Goal: Information Seeking & Learning: Learn about a topic

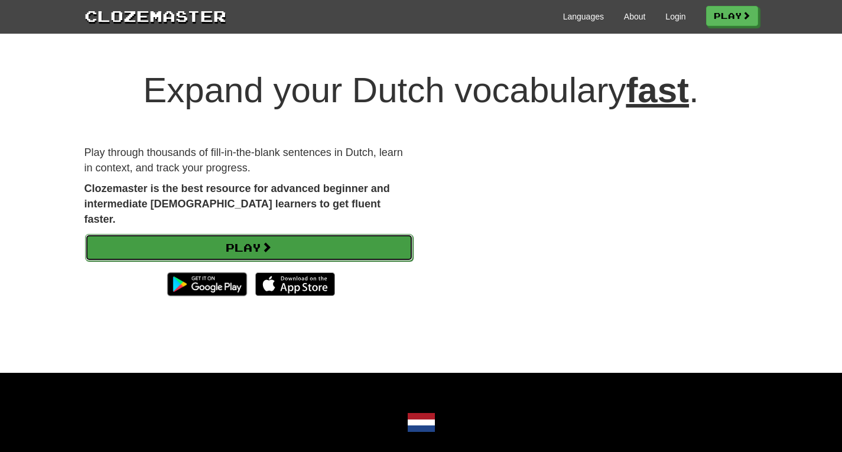
click at [253, 234] on link "Play" at bounding box center [249, 247] width 328 height 27
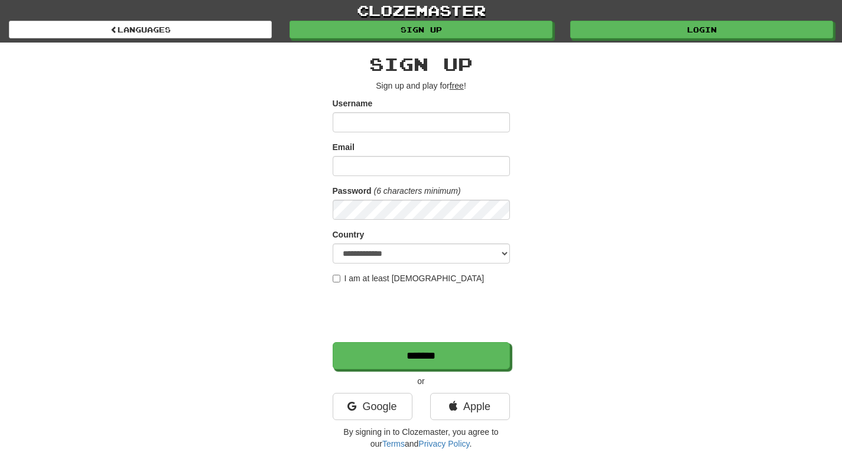
type input "**********"
click at [438, 168] on input "Email" at bounding box center [421, 166] width 177 height 20
click at [645, 82] on div "**********" at bounding box center [421, 249] width 691 height 413
click at [678, 41] on div "clozemaster Languages Sign up Login Languages" at bounding box center [421, 21] width 824 height 43
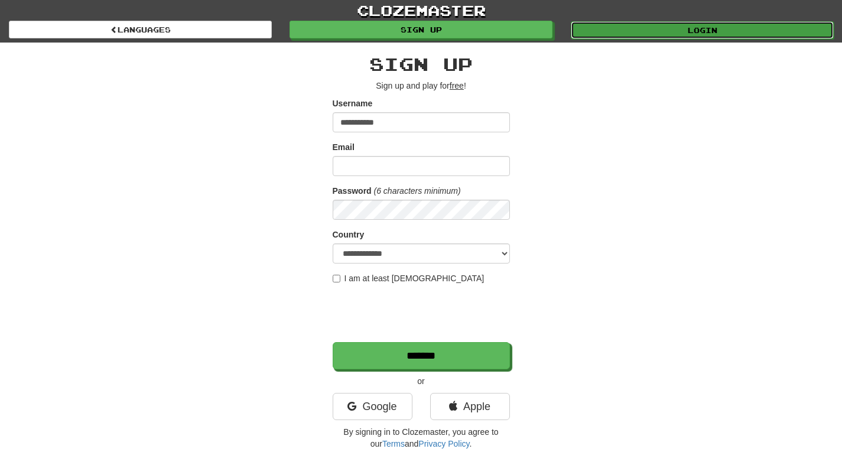
click at [673, 37] on link "Login" at bounding box center [702, 30] width 263 height 18
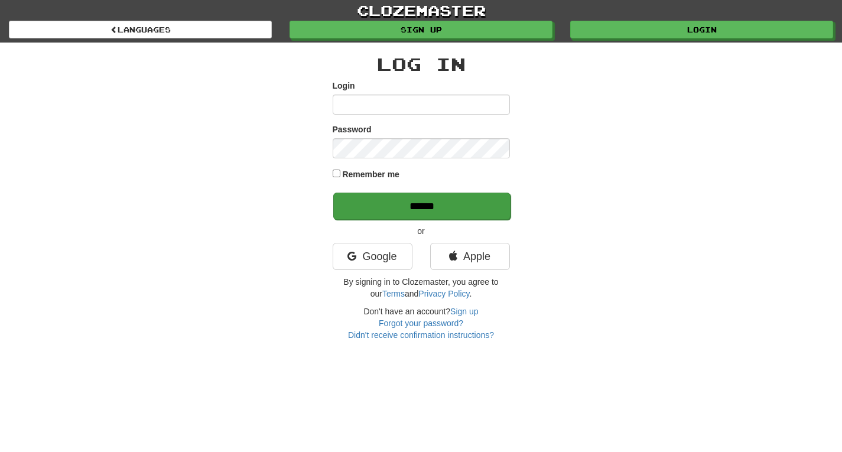
type input "**********"
click at [405, 197] on input "******" at bounding box center [421, 206] width 177 height 27
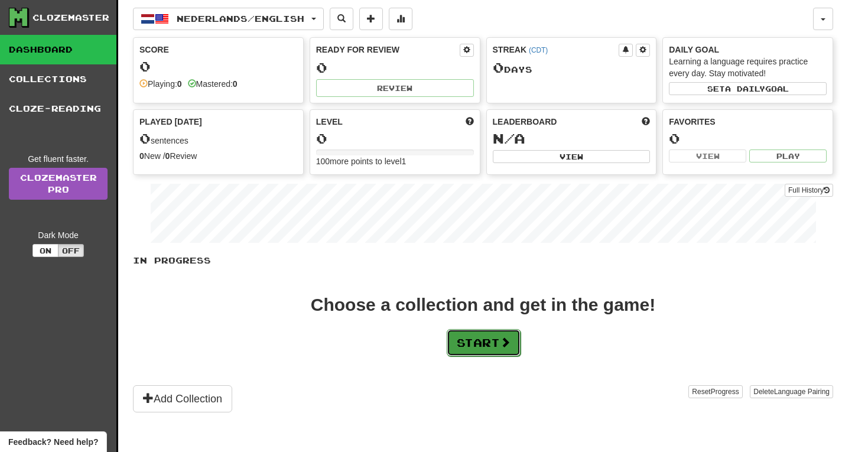
click at [495, 349] on button "Start" at bounding box center [484, 342] width 74 height 27
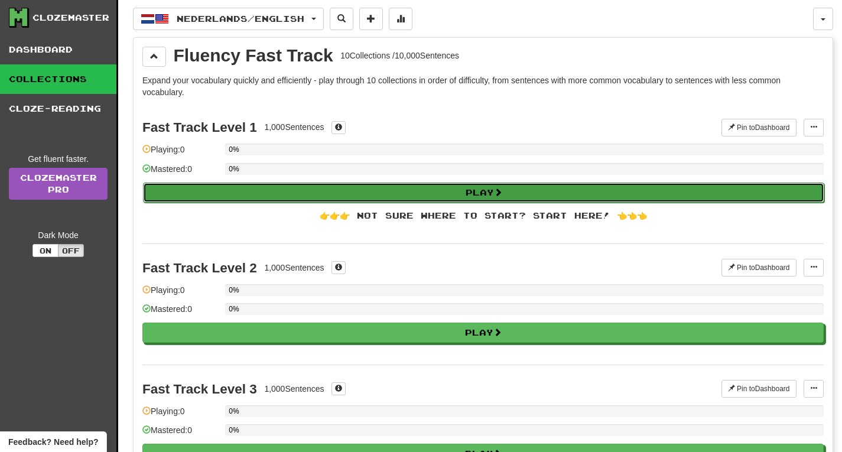
click at [487, 196] on button "Play" at bounding box center [483, 193] width 681 height 20
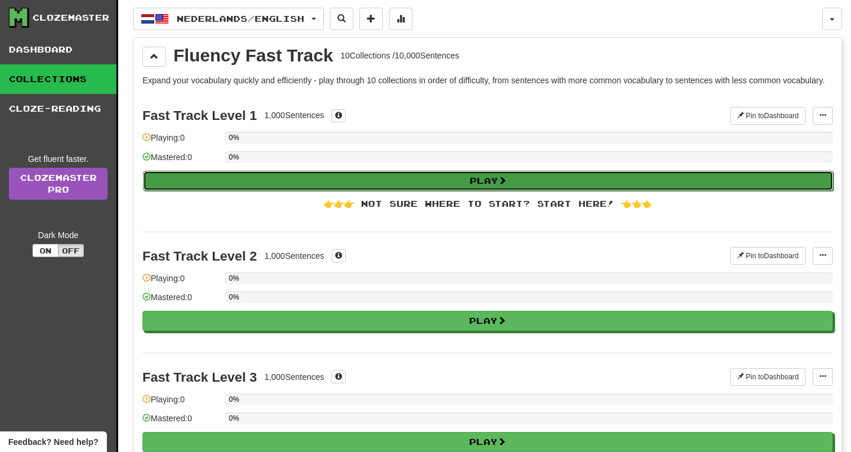
select select "**"
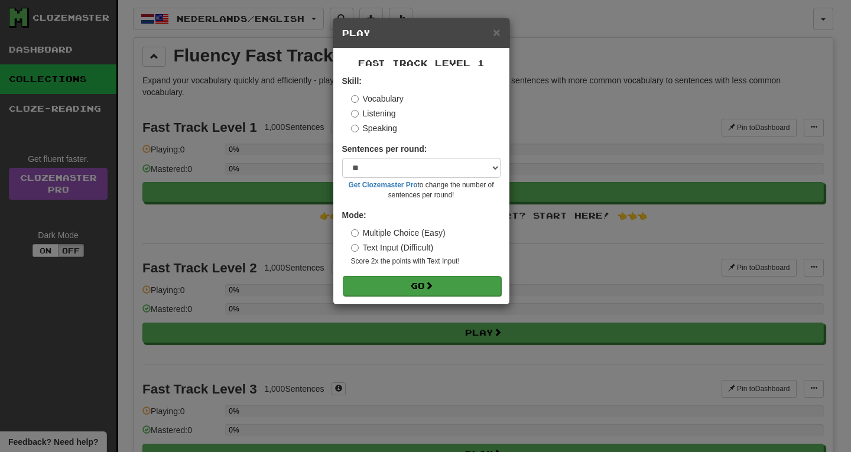
click at [402, 292] on button "Go" at bounding box center [422, 286] width 158 height 20
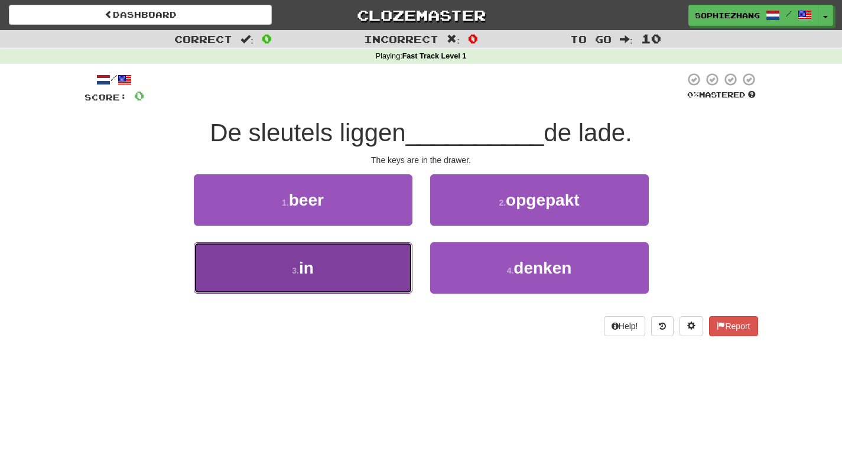
click at [387, 275] on button "3 . in" at bounding box center [303, 267] width 219 height 51
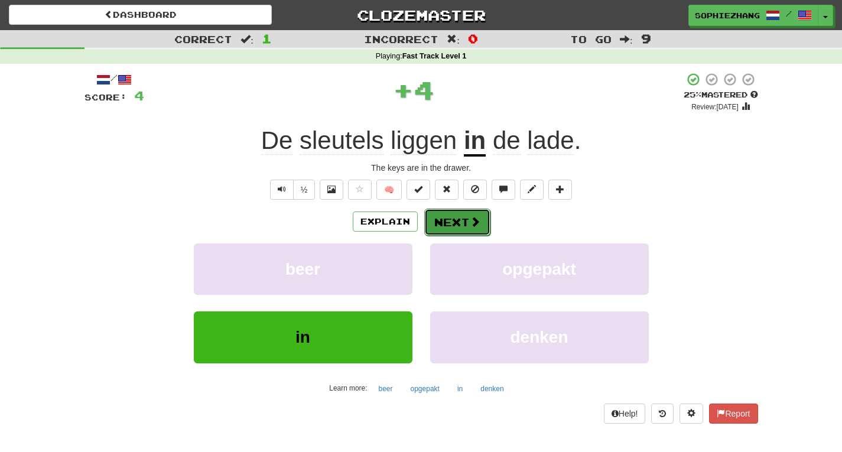
click at [461, 226] on button "Next" at bounding box center [457, 222] width 66 height 27
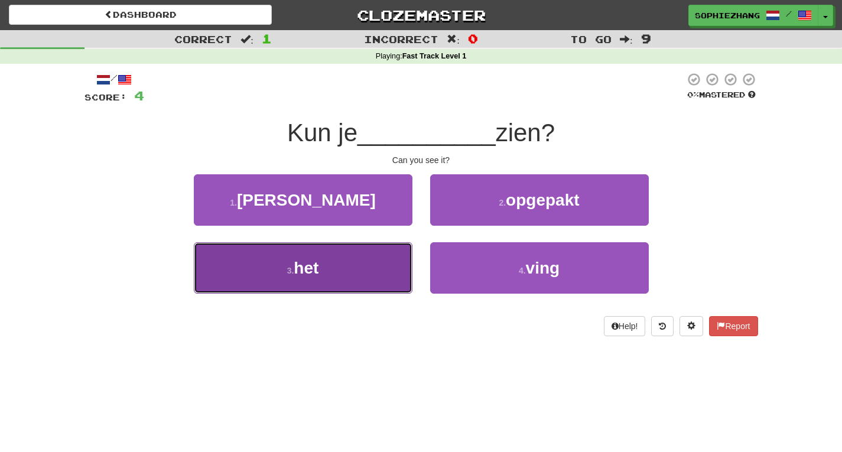
click at [356, 273] on button "3 . het" at bounding box center [303, 267] width 219 height 51
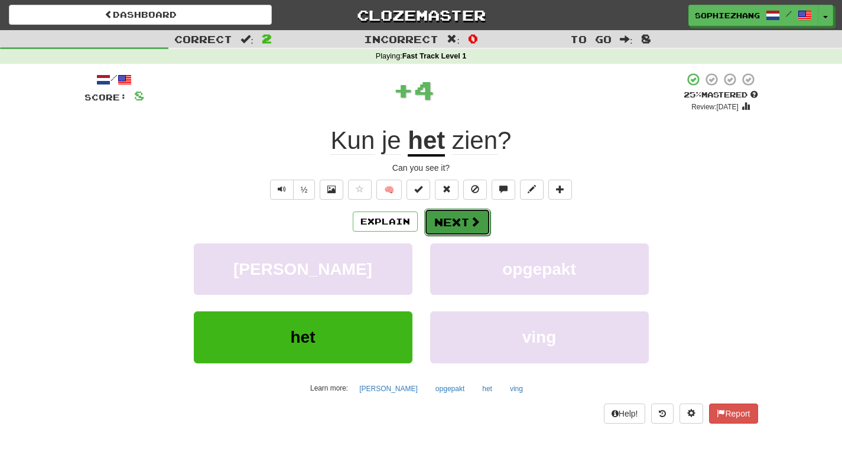
click at [450, 212] on button "Next" at bounding box center [457, 222] width 66 height 27
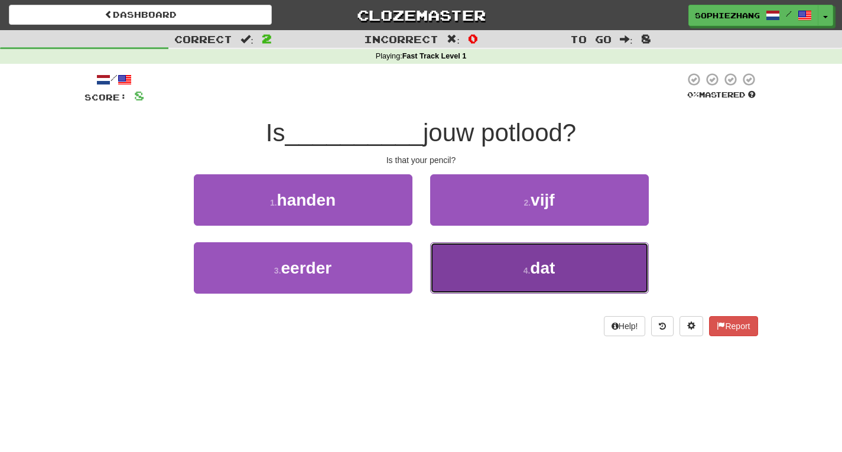
click at [484, 272] on button "4 . dat" at bounding box center [539, 267] width 219 height 51
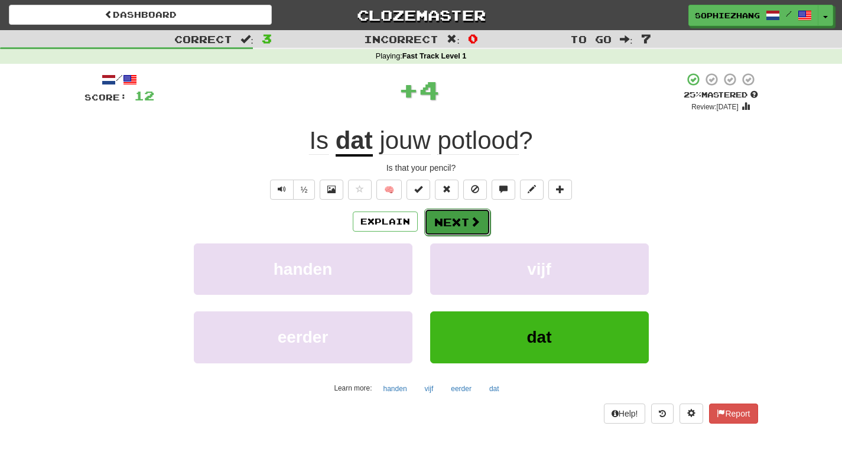
click at [441, 217] on button "Next" at bounding box center [457, 222] width 66 height 27
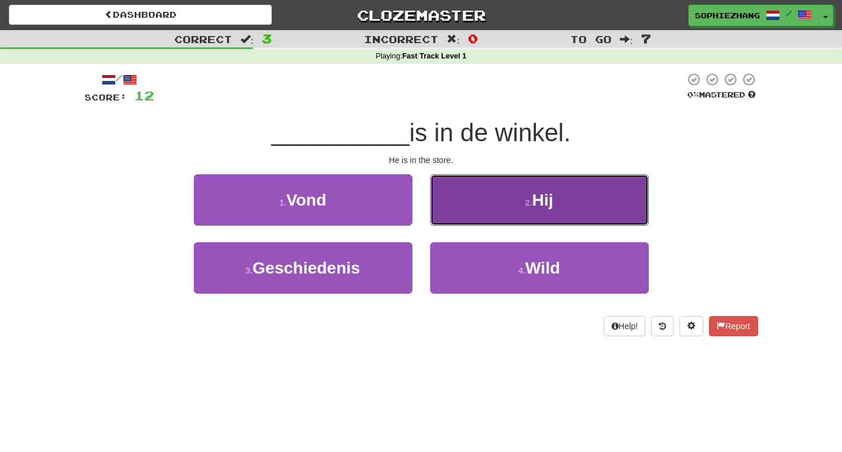
click at [488, 220] on button "2 . Hij" at bounding box center [539, 199] width 219 height 51
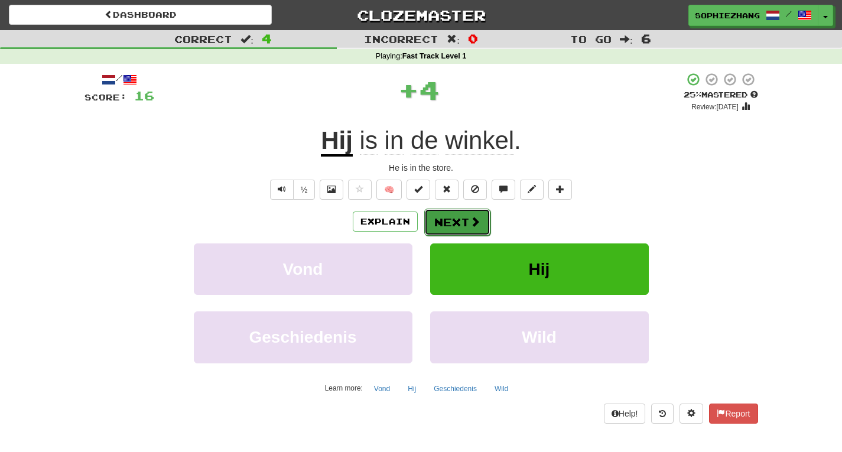
click at [461, 222] on button "Next" at bounding box center [457, 222] width 66 height 27
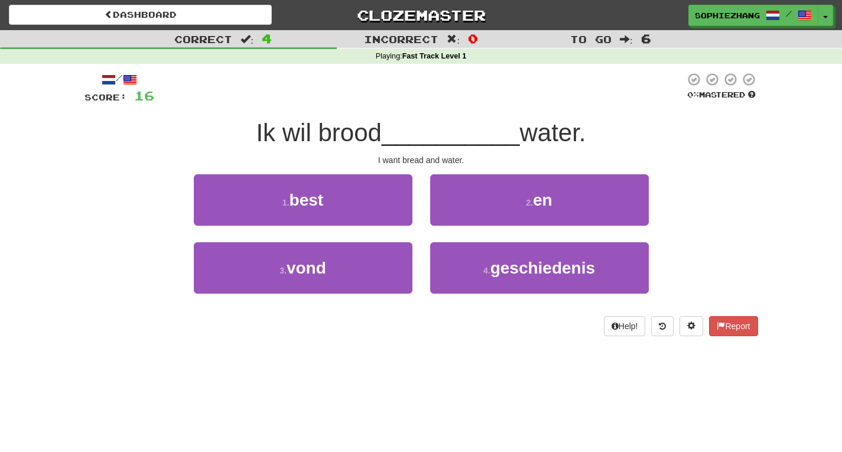
click at [460, 226] on div "2 . en" at bounding box center [539, 208] width 236 height 68
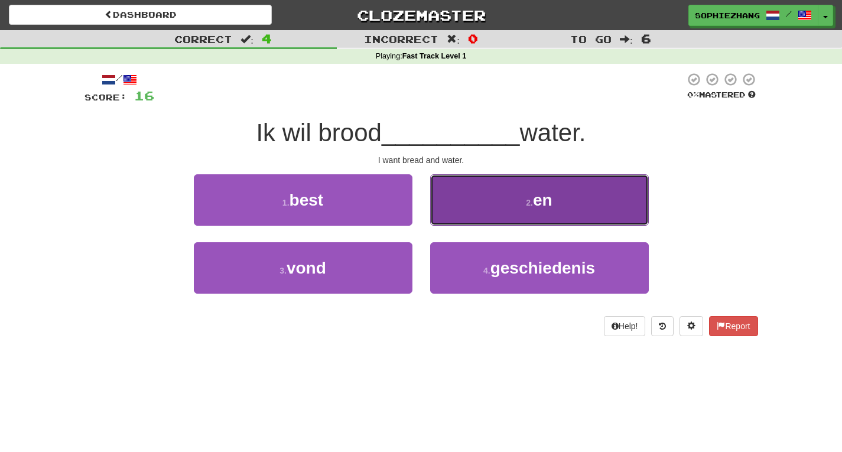
click at [480, 209] on button "2 . en" at bounding box center [539, 199] width 219 height 51
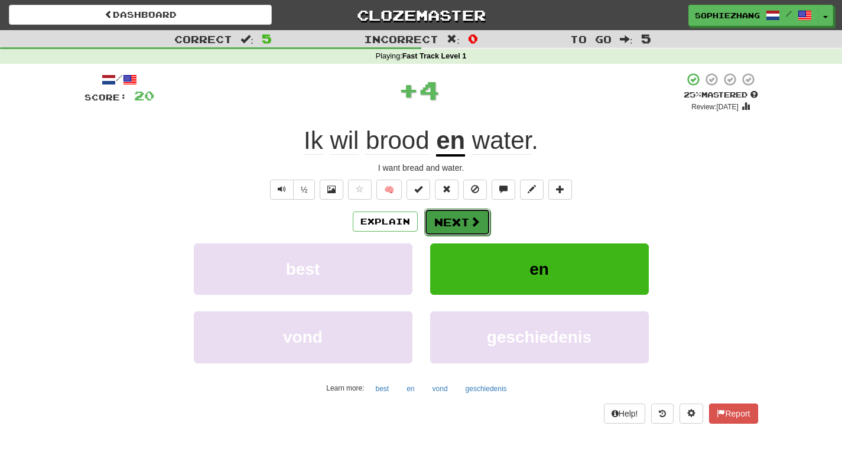
click at [465, 230] on button "Next" at bounding box center [457, 222] width 66 height 27
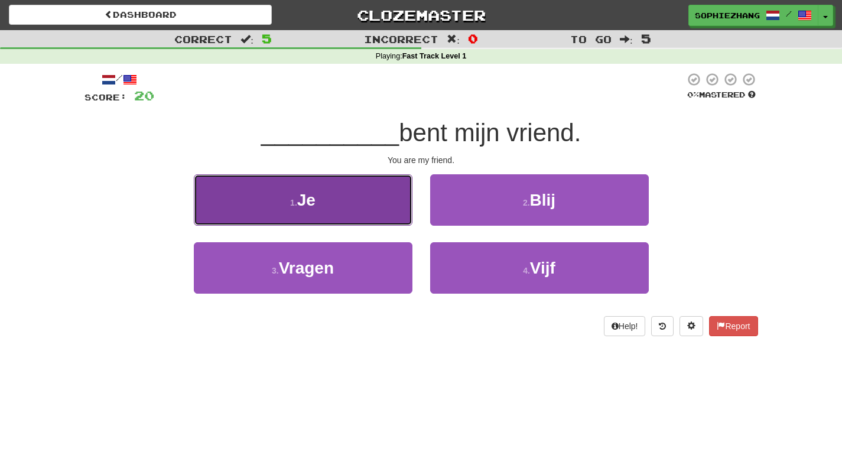
click at [381, 200] on button "1 . Je" at bounding box center [303, 199] width 219 height 51
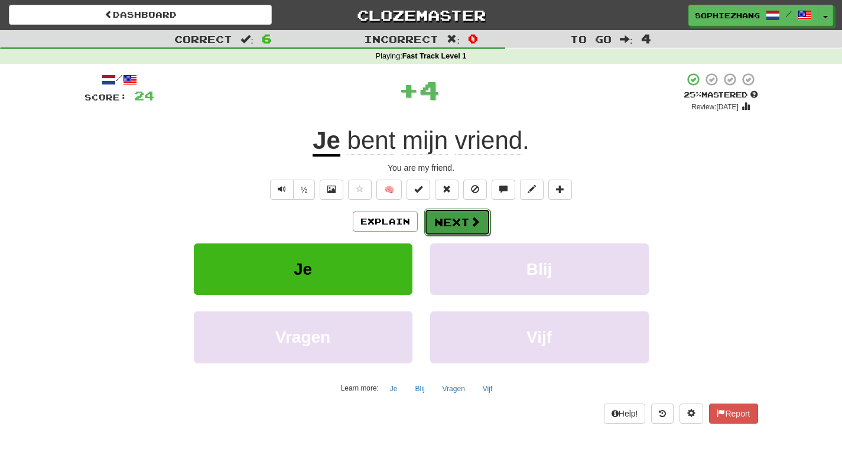
click at [473, 221] on span at bounding box center [475, 221] width 11 height 11
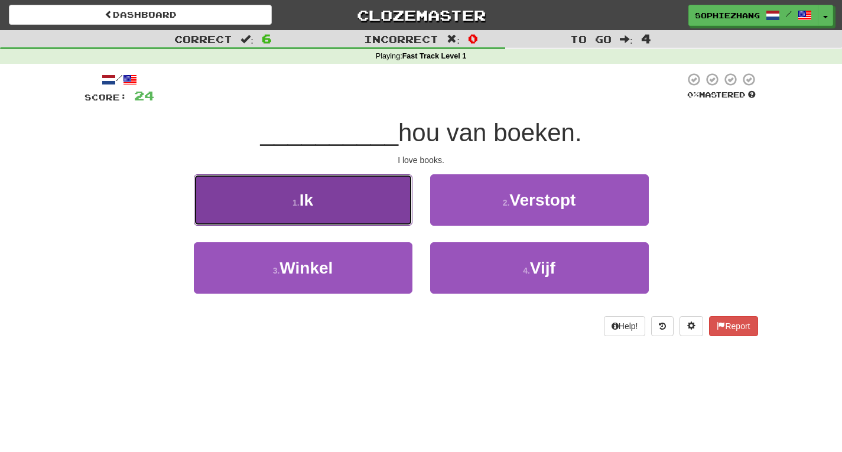
click at [395, 210] on button "1 . Ik" at bounding box center [303, 199] width 219 height 51
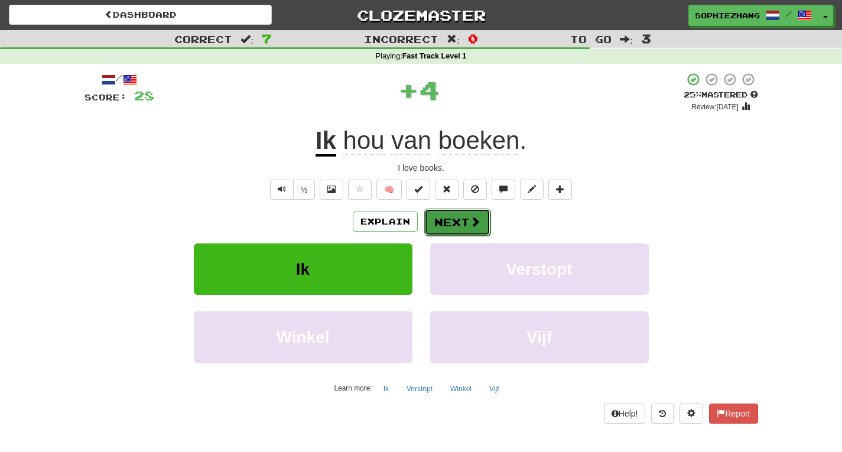
click at [471, 226] on span at bounding box center [475, 221] width 11 height 11
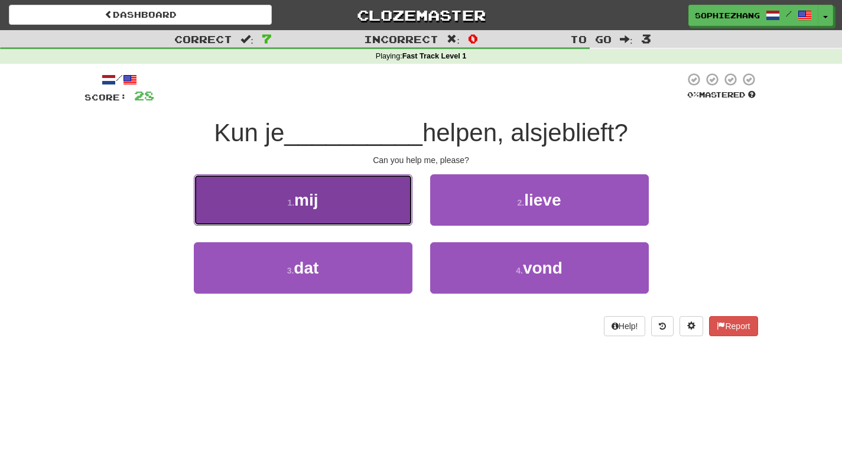
click at [396, 213] on button "1 . mij" at bounding box center [303, 199] width 219 height 51
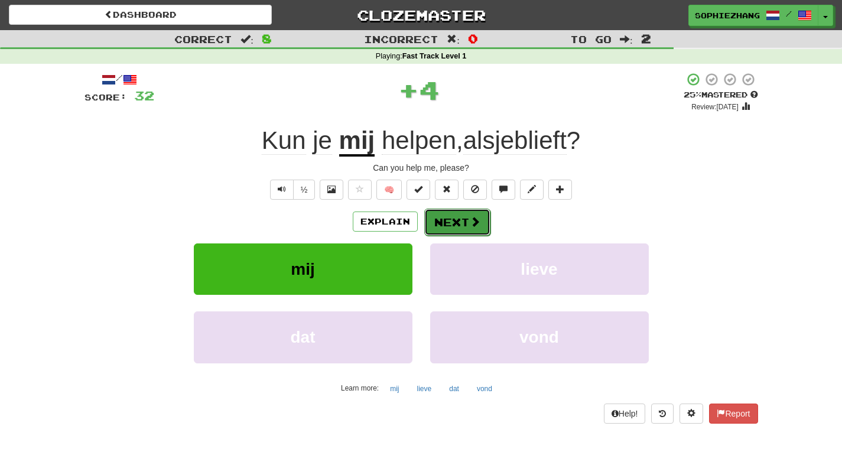
click at [467, 232] on button "Next" at bounding box center [457, 222] width 66 height 27
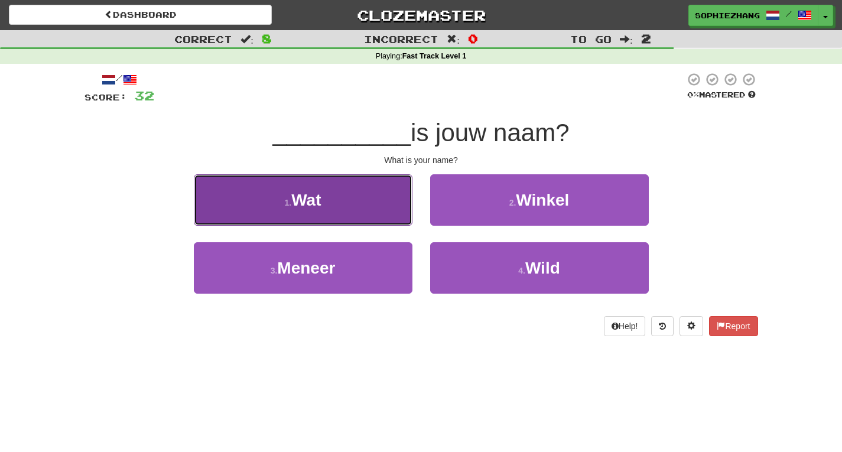
click at [390, 213] on button "1 . Wat" at bounding box center [303, 199] width 219 height 51
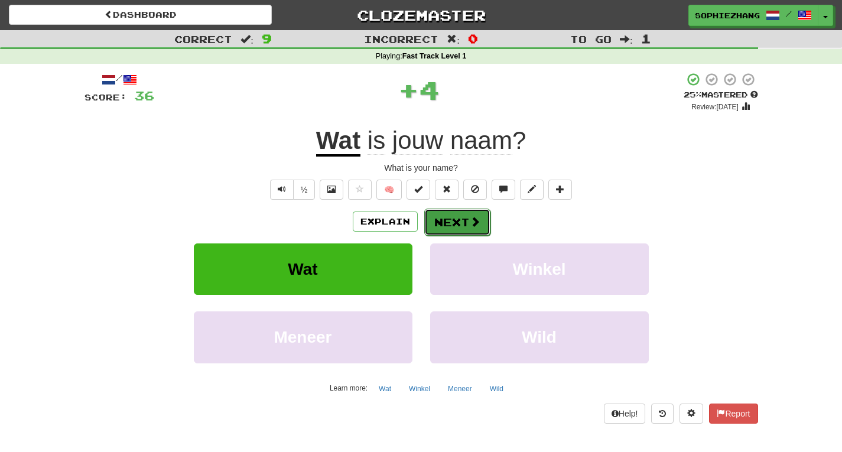
click at [439, 219] on button "Next" at bounding box center [457, 222] width 66 height 27
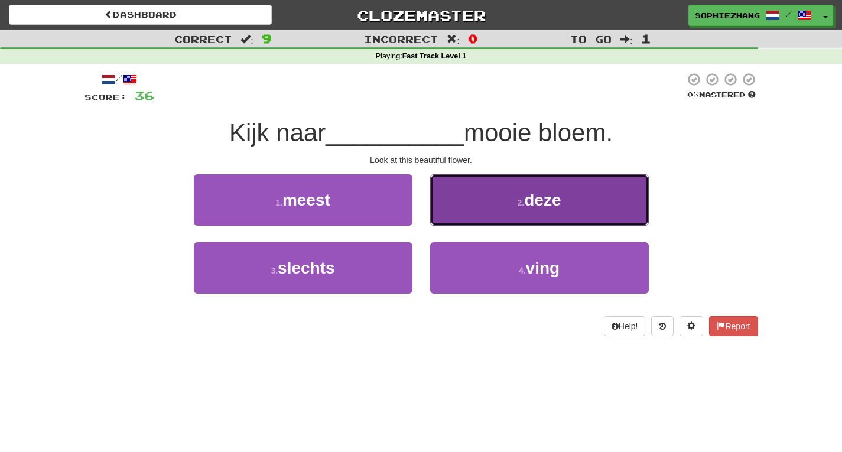
click at [468, 215] on button "2 . deze" at bounding box center [539, 199] width 219 height 51
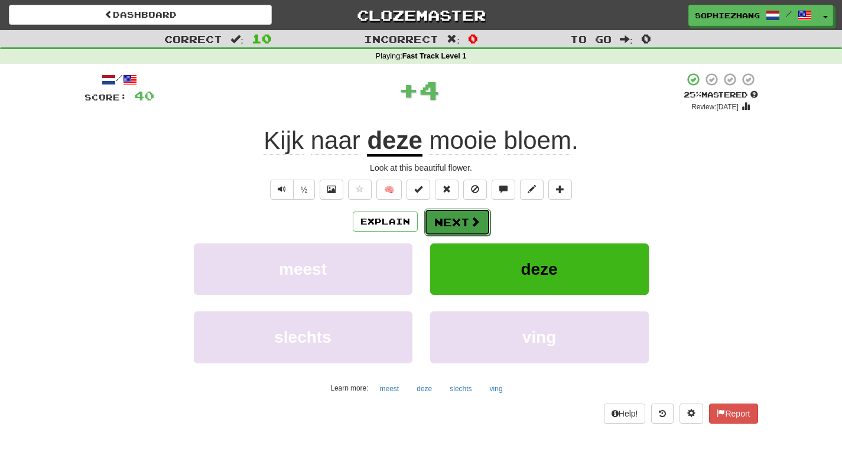
click at [454, 219] on button "Next" at bounding box center [457, 222] width 66 height 27
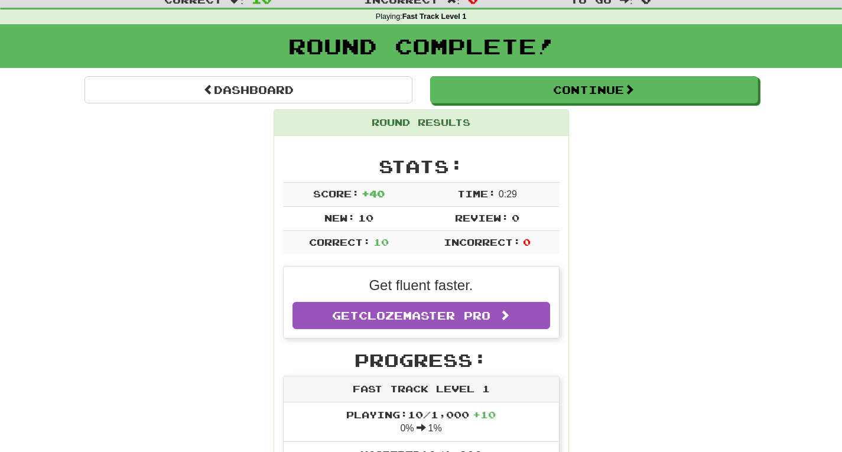
scroll to position [40, 0]
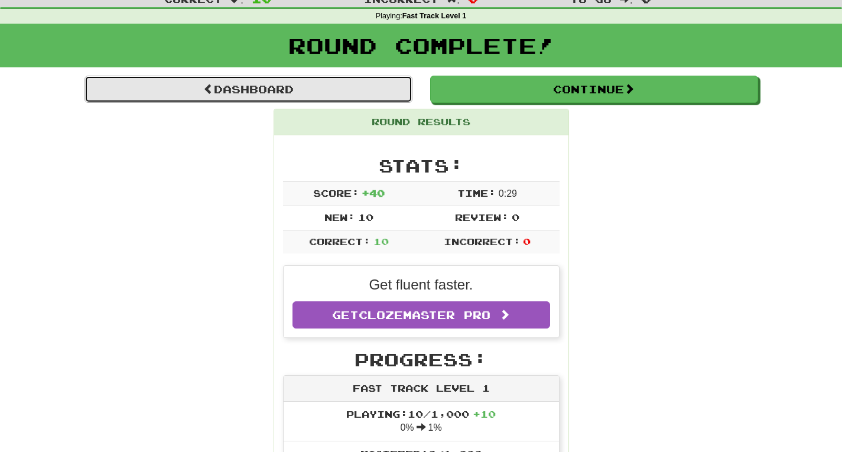
click at [327, 83] on link "Dashboard" at bounding box center [248, 89] width 328 height 27
